Goal: Check status: Check status

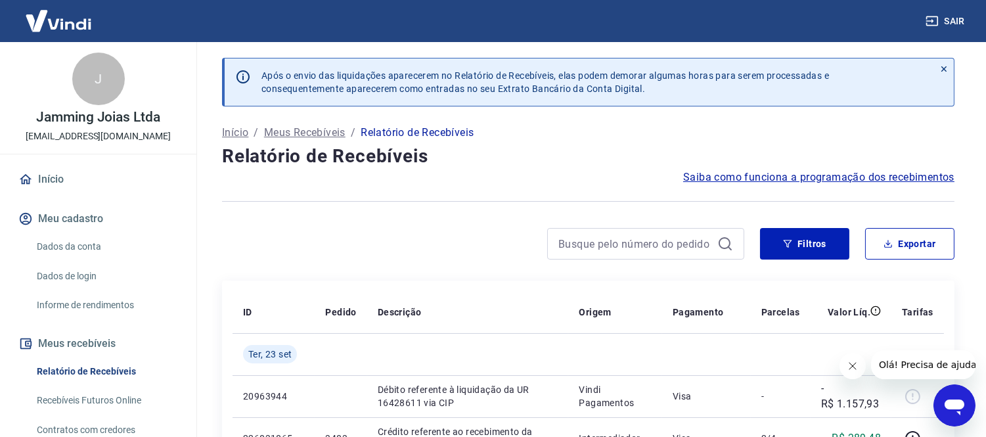
click at [851, 363] on icon "Fechar mensagem da empresa" at bounding box center [852, 365] width 11 height 11
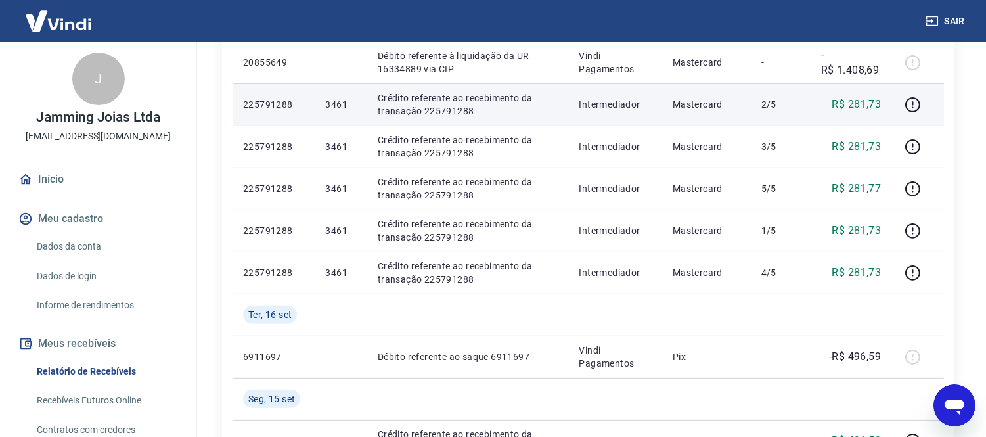
scroll to position [948, 0]
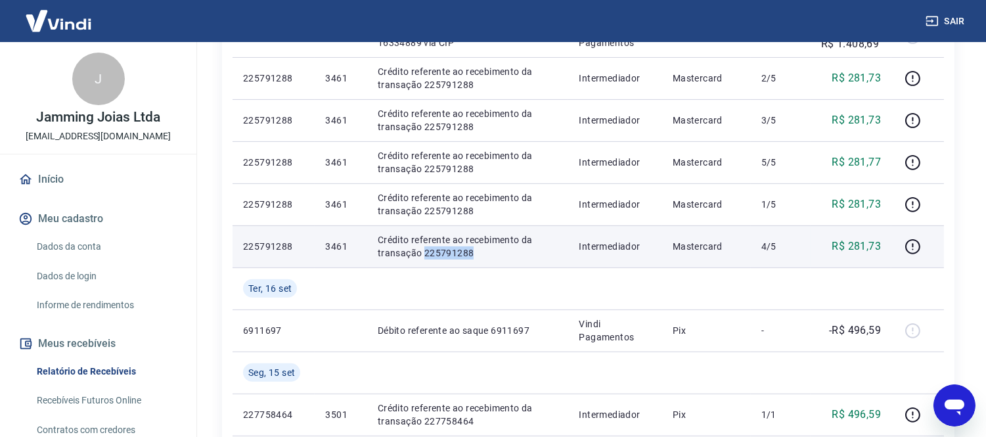
drag, startPoint x: 422, startPoint y: 252, endPoint x: 478, endPoint y: 254, distance: 55.8
click at [478, 254] on p "Crédito referente ao recebimento da transação 225791288" at bounding box center [468, 246] width 181 height 26
copy p "225791288"
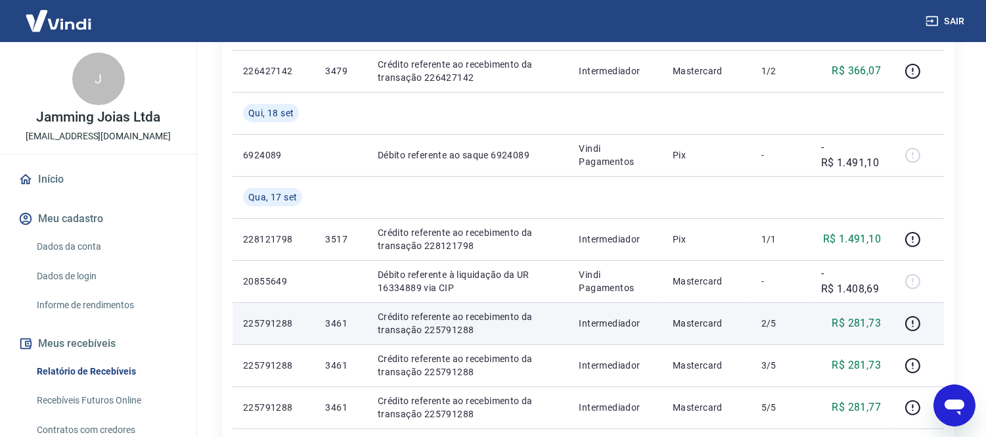
scroll to position [730, 0]
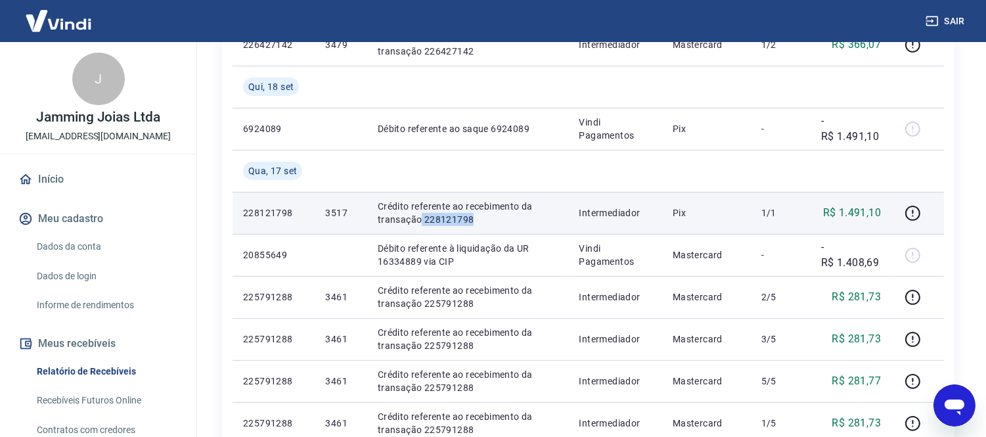
drag, startPoint x: 421, startPoint y: 219, endPoint x: 481, endPoint y: 217, distance: 59.8
click at [481, 217] on p "Crédito referente ao recebimento da transação 228121798" at bounding box center [468, 213] width 181 height 26
copy p "228121798"
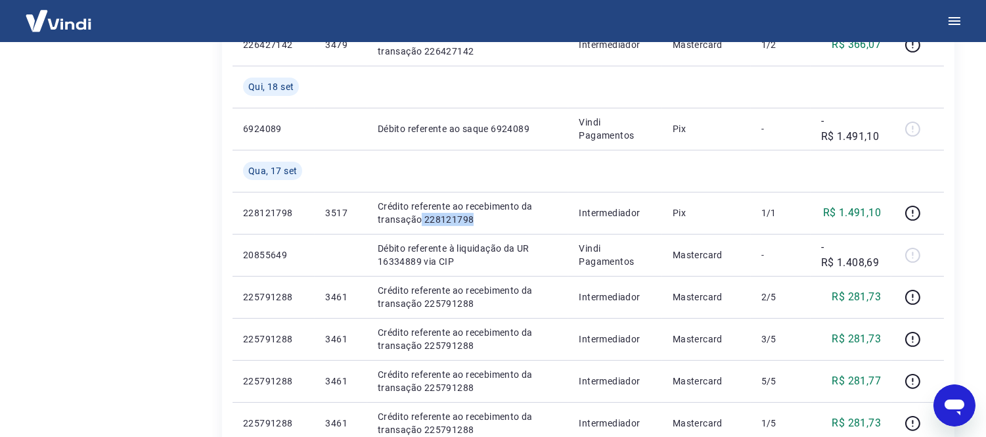
click at [626, 129] on p "Vindi Pagamentos" at bounding box center [615, 129] width 72 height 26
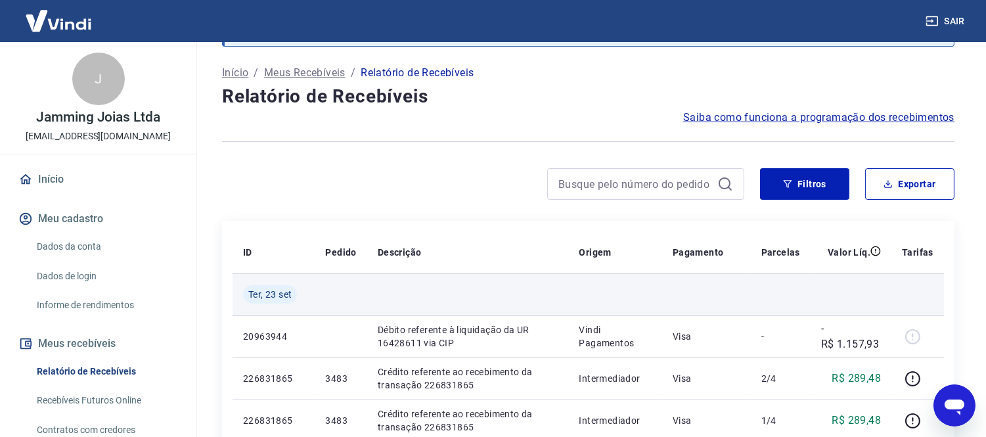
scroll to position [0, 0]
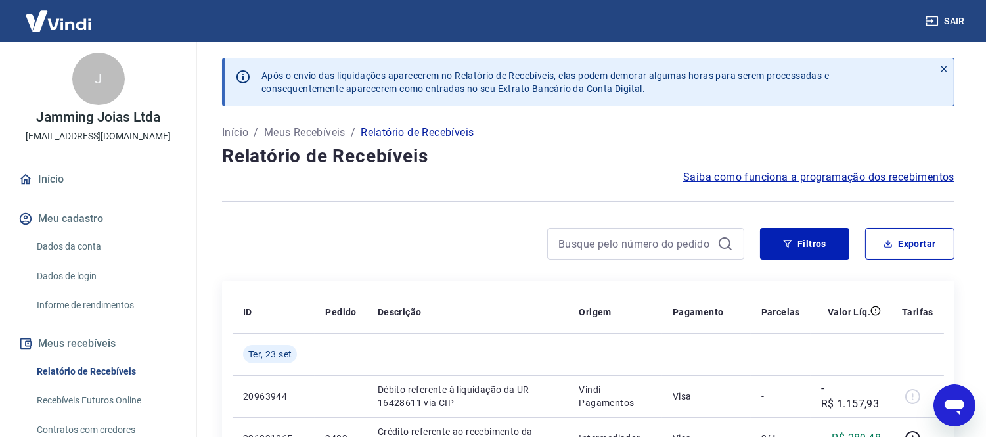
click at [49, 18] on img at bounding box center [58, 21] width 85 height 40
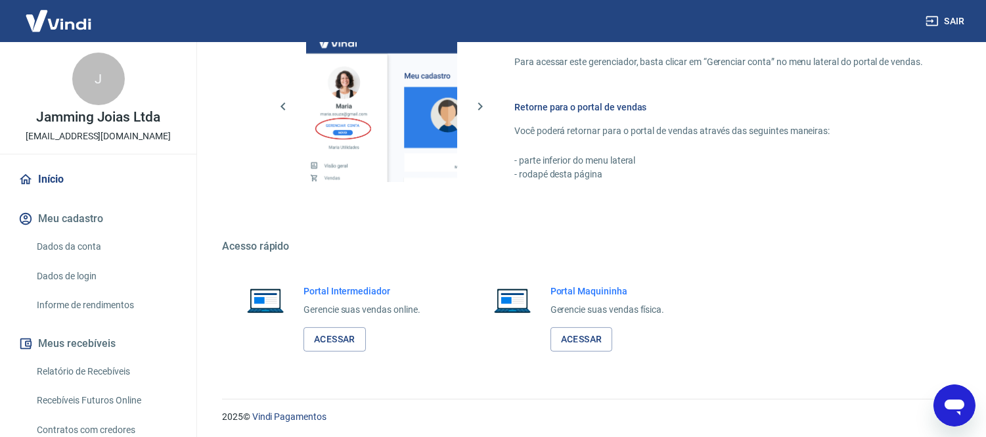
scroll to position [600, 0]
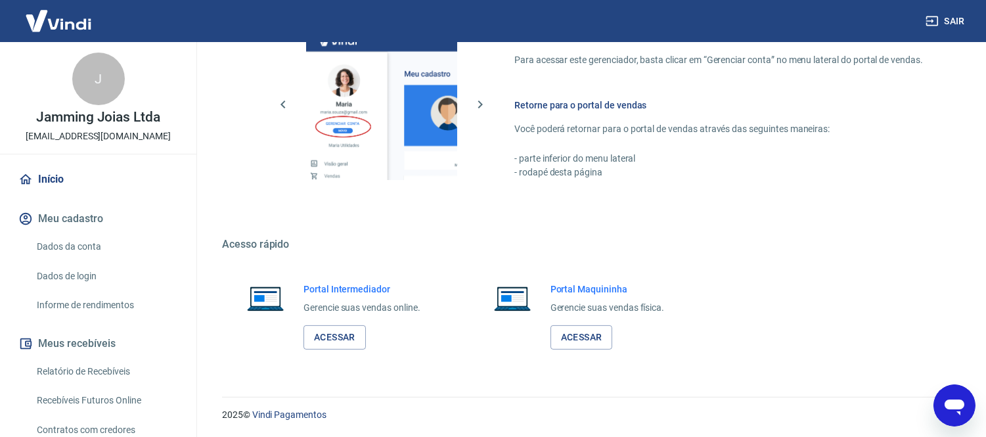
click at [94, 365] on link "Relatório de Recebíveis" at bounding box center [106, 371] width 149 height 27
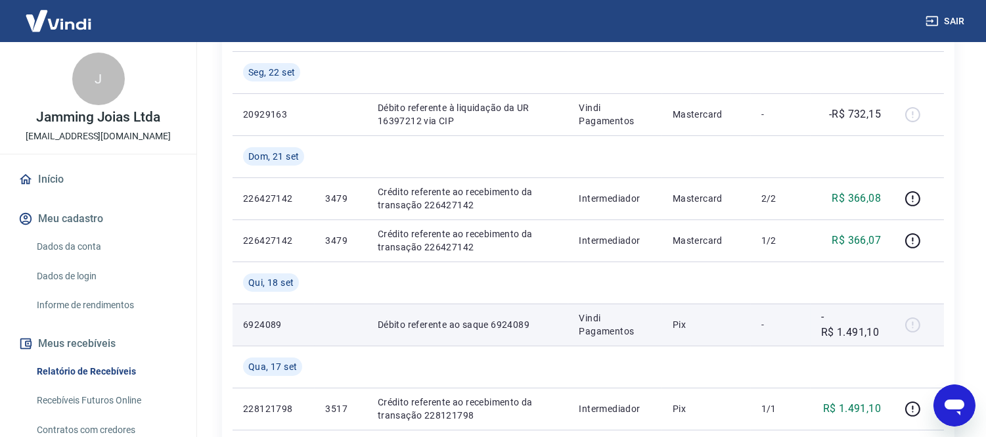
scroll to position [517, 0]
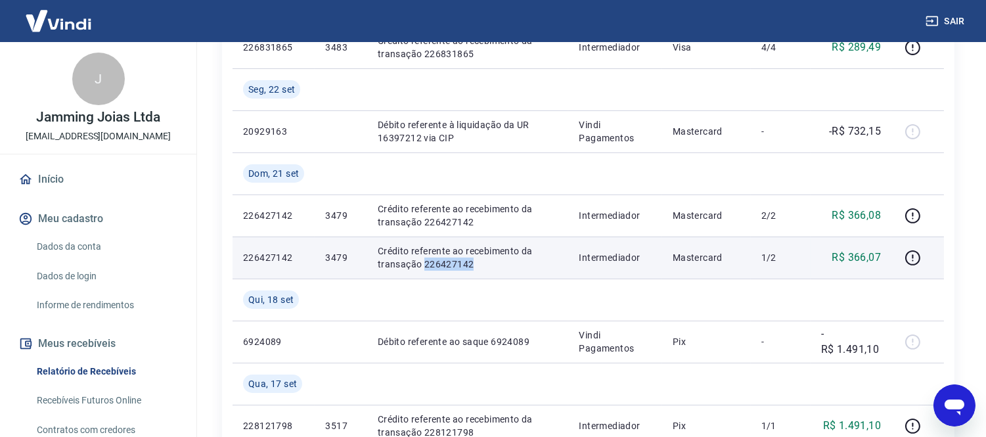
drag, startPoint x: 422, startPoint y: 263, endPoint x: 476, endPoint y: 261, distance: 53.3
click at [476, 261] on p "Crédito referente ao recebimento da transação 226427142" at bounding box center [468, 257] width 181 height 26
drag, startPoint x: 406, startPoint y: 261, endPoint x: 418, endPoint y: 260, distance: 12.5
click at [418, 260] on p "Crédito referente ao recebimento da transação 226427142" at bounding box center [468, 257] width 181 height 26
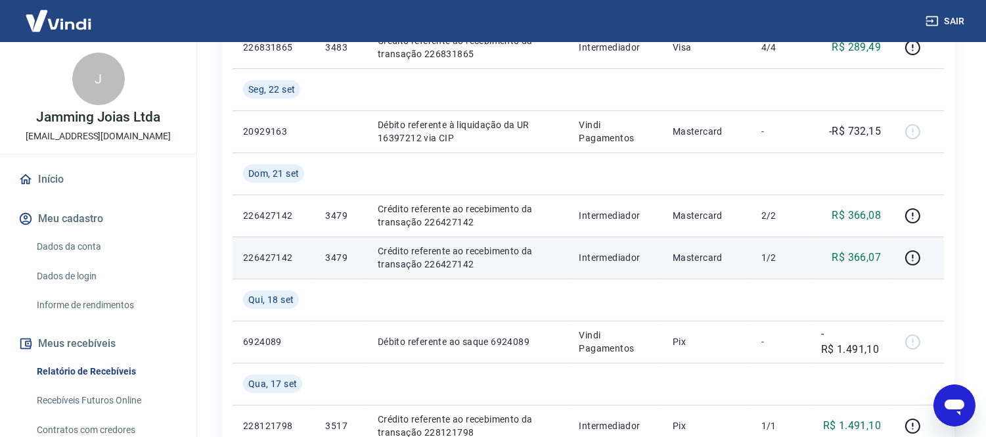
click at [424, 261] on p "Crédito referente ao recebimento da transação 226427142" at bounding box center [468, 257] width 181 height 26
drag, startPoint x: 424, startPoint y: 261, endPoint x: 483, endPoint y: 268, distance: 59.5
click at [483, 268] on p "Crédito referente ao recebimento da transação 226427142" at bounding box center [468, 257] width 181 height 26
copy p "226427142"
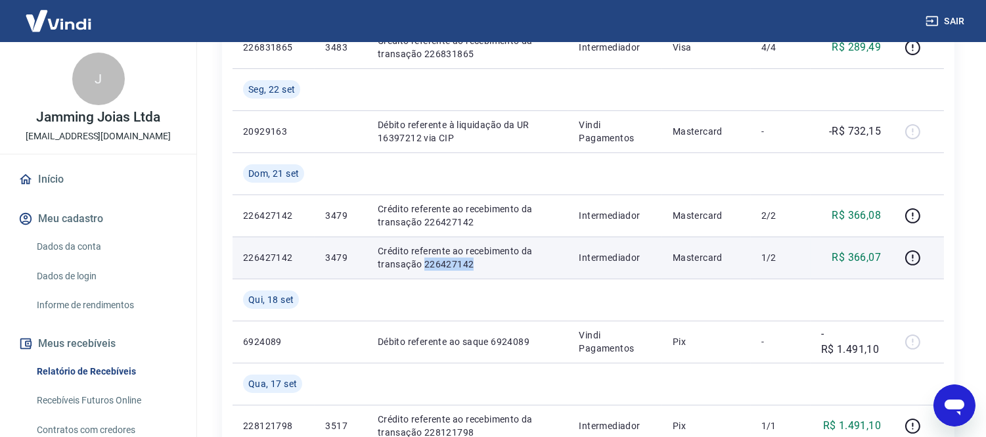
click at [489, 267] on p "Crédito referente ao recebimento da transação 226427142" at bounding box center [468, 257] width 181 height 26
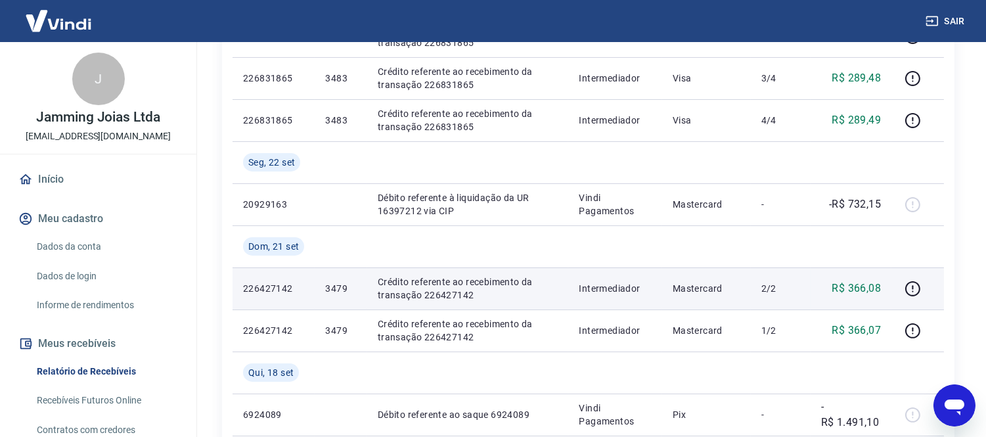
scroll to position [371, 0]
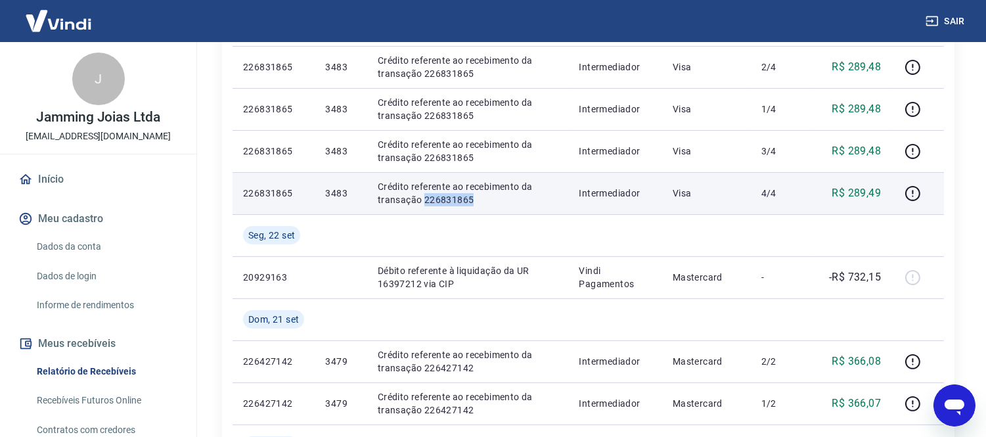
drag, startPoint x: 422, startPoint y: 198, endPoint x: 471, endPoint y: 198, distance: 48.6
click at [471, 198] on p "Crédito referente ao recebimento da transação 226831865" at bounding box center [468, 193] width 181 height 26
copy p "226831865"
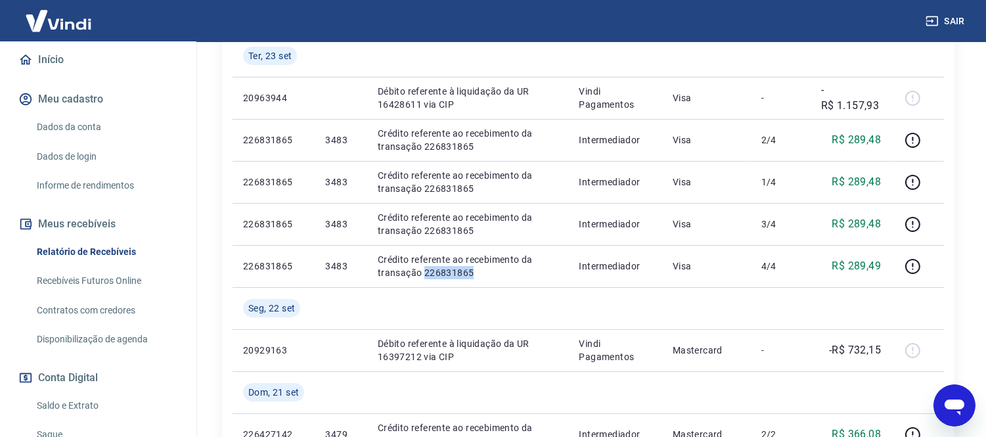
scroll to position [146, 0]
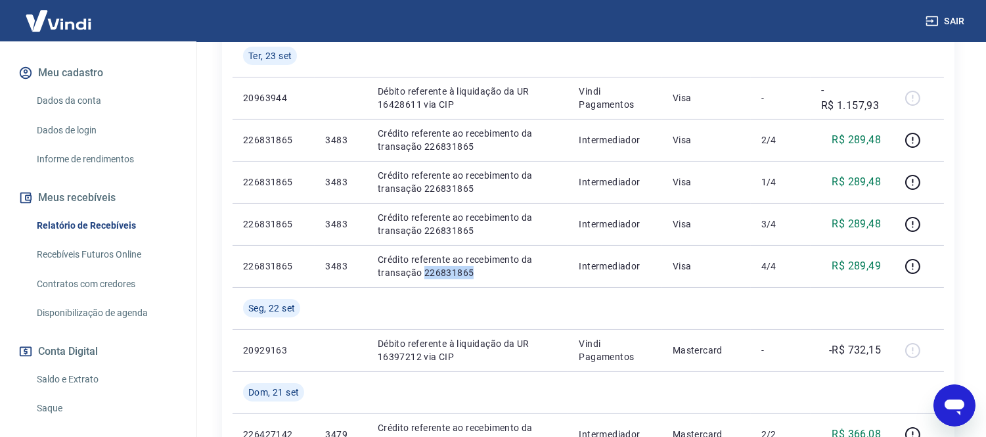
click at [61, 376] on link "Saldo e Extrato" at bounding box center [106, 379] width 149 height 27
